Goal: Task Accomplishment & Management: Manage account settings

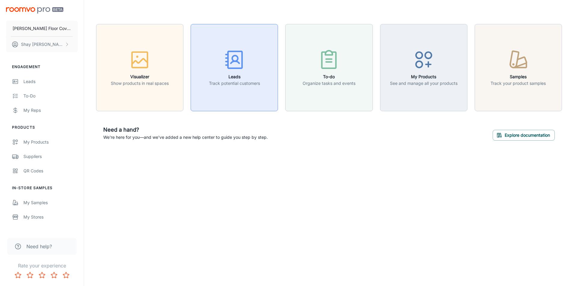
click at [241, 83] on p "Track potential customers" at bounding box center [234, 83] width 51 height 7
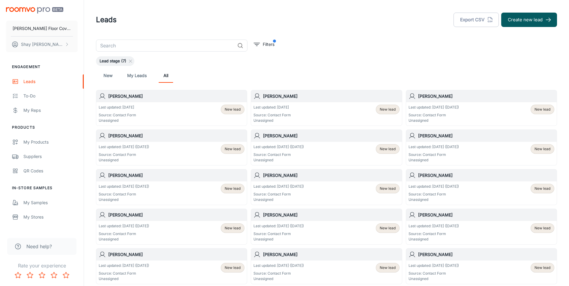
click at [429, 148] on p "Last updated: [DATE] ([DATE])" at bounding box center [434, 146] width 50 height 5
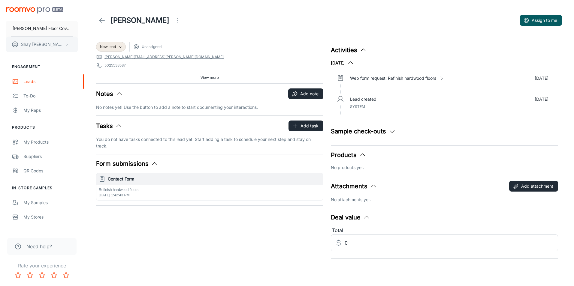
click at [53, 47] on button "[PERSON_NAME]" at bounding box center [42, 45] width 72 height 16
click at [104, 17] on div at bounding box center [287, 143] width 574 height 286
click at [101, 21] on icon at bounding box center [101, 20] width 7 height 7
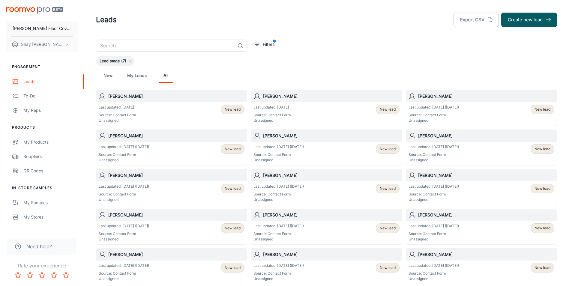
click at [305, 144] on div "Last updated: [DATE] ([DATE]) Source: Contact Form Unassigned New lead" at bounding box center [326, 153] width 151 height 23
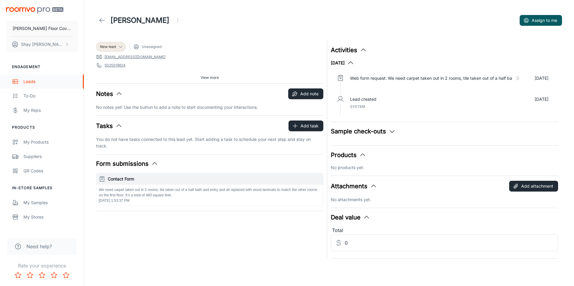
click at [27, 82] on div "Leads" at bounding box center [50, 81] width 54 height 7
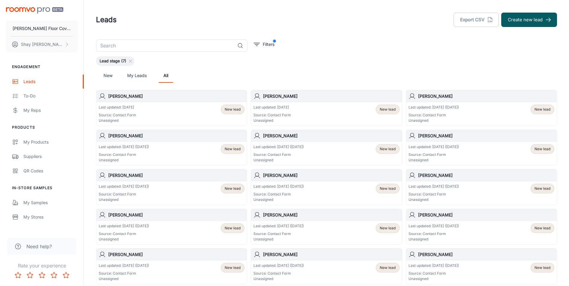
click at [184, 147] on div "Last updated: [DATE] ([DATE]) Source: Contact Form Unassigned New lead" at bounding box center [172, 153] width 146 height 19
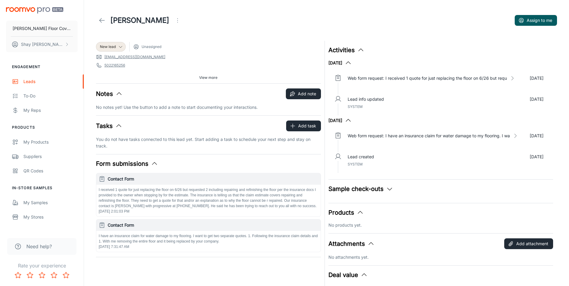
click at [100, 19] on icon at bounding box center [101, 20] width 7 height 7
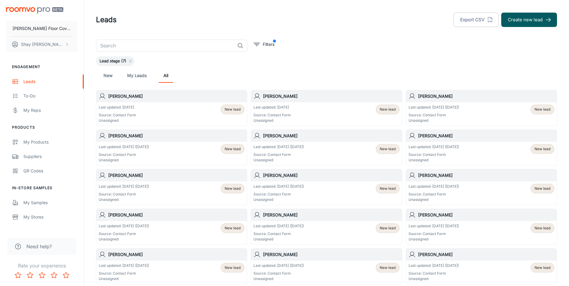
click at [173, 109] on div "Last updated: [DATE] Source: Contact Form Unassigned New lead" at bounding box center [172, 114] width 146 height 19
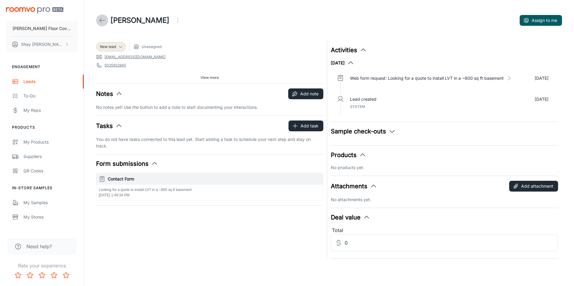
click at [101, 18] on icon at bounding box center [101, 20] width 7 height 7
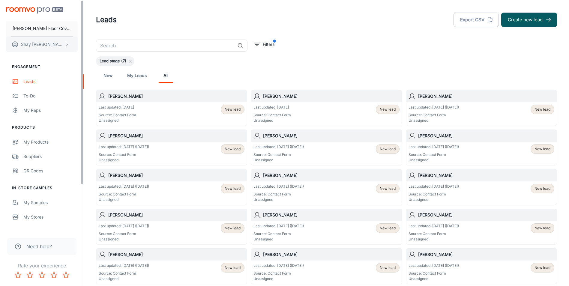
click at [44, 38] on button "[PERSON_NAME]" at bounding box center [42, 45] width 72 height 16
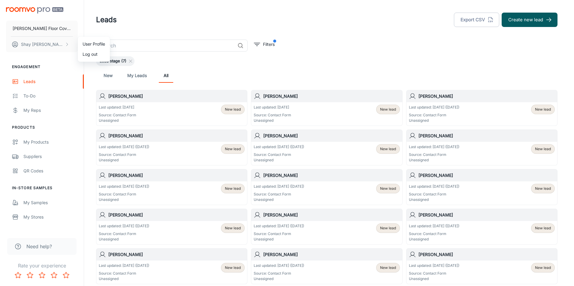
click at [89, 54] on li "Log out" at bounding box center [94, 54] width 32 height 10
